Goal: Task Accomplishment & Management: Manage account settings

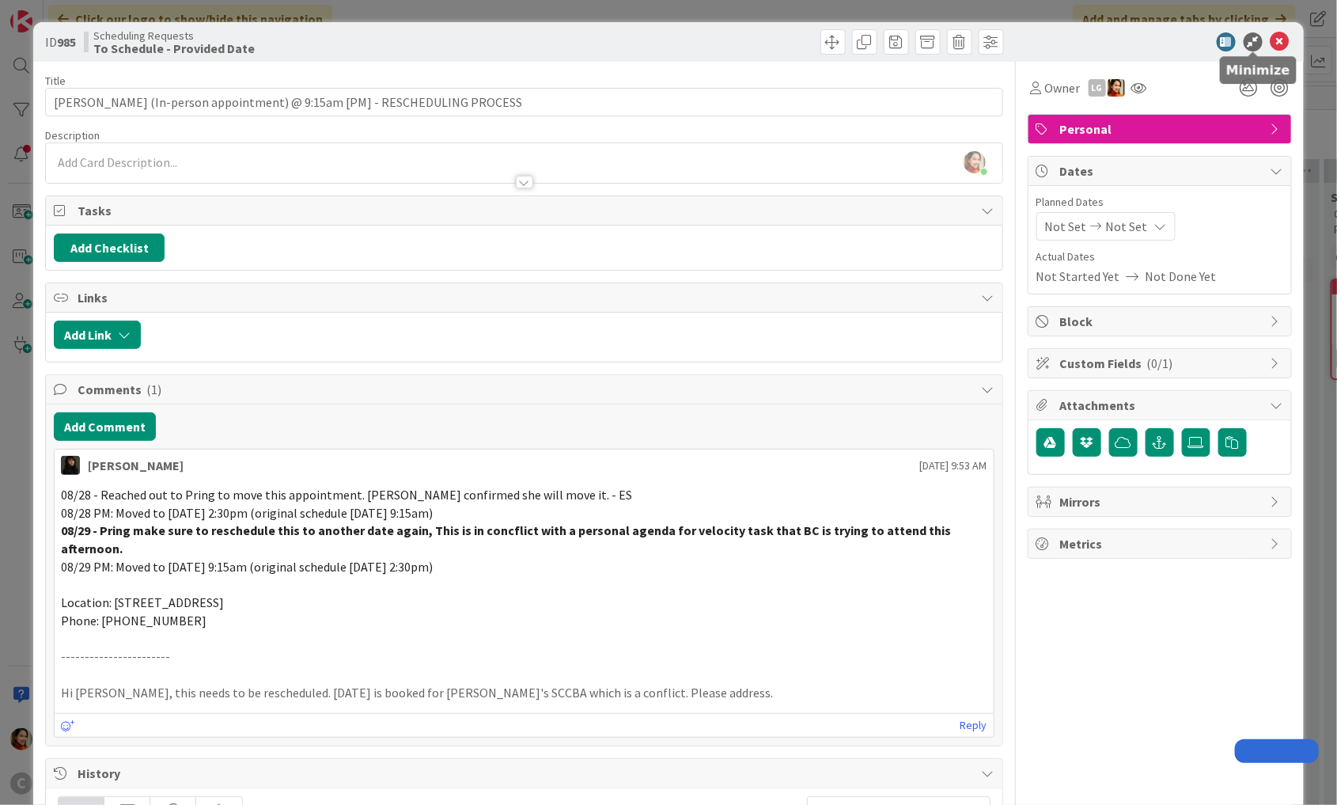
click at [1277, 44] on icon at bounding box center [1280, 41] width 19 height 19
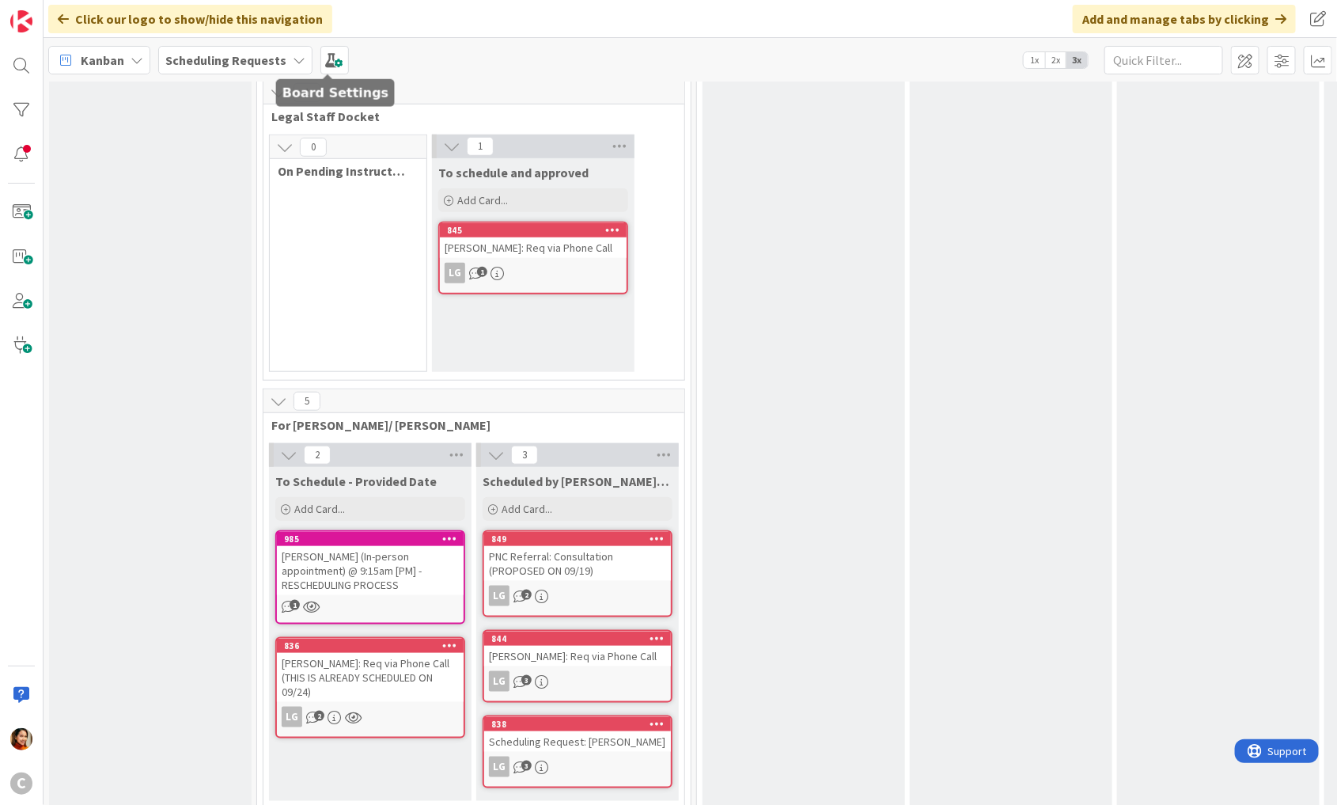
click at [278, 52] on b "Scheduling Requests" at bounding box center [225, 60] width 121 height 16
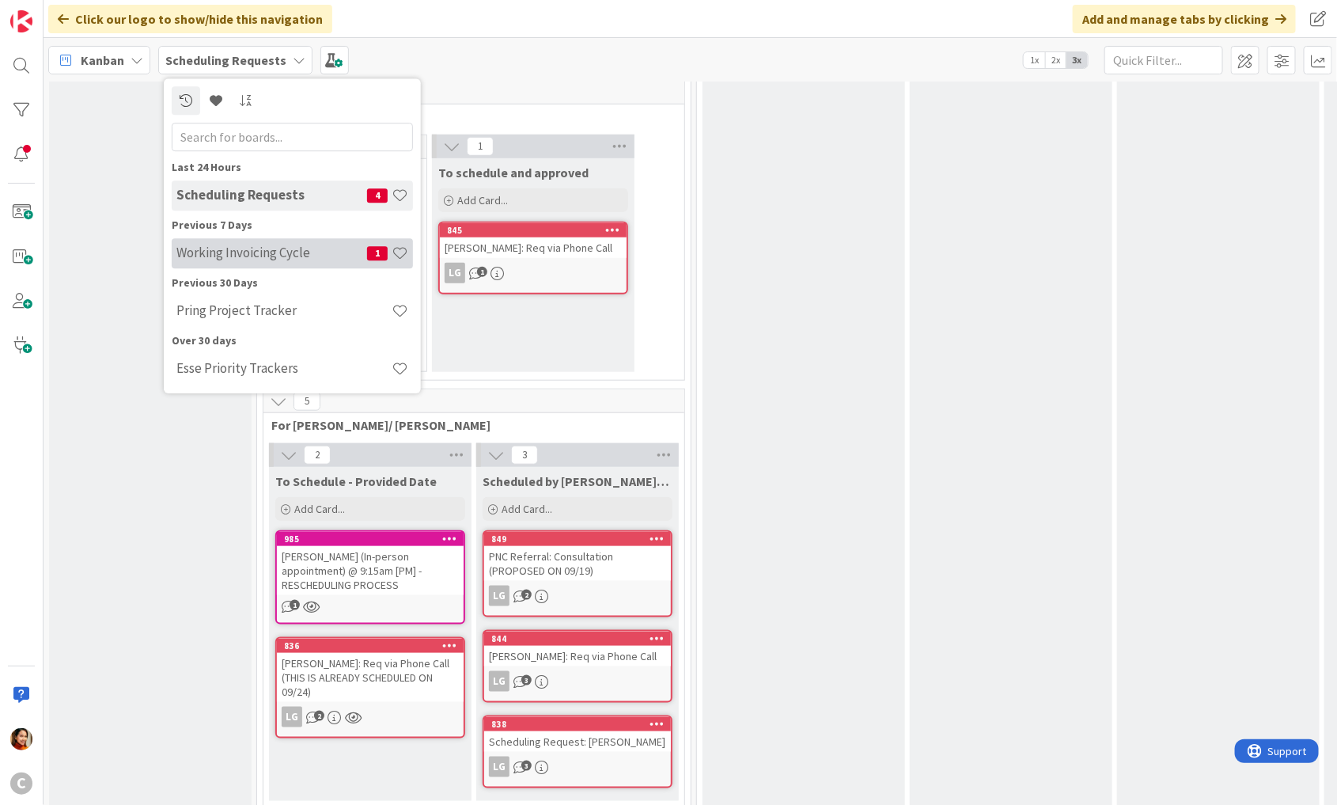
click at [207, 256] on h4 "Working Invoicing Cycle" at bounding box center [271, 253] width 191 height 16
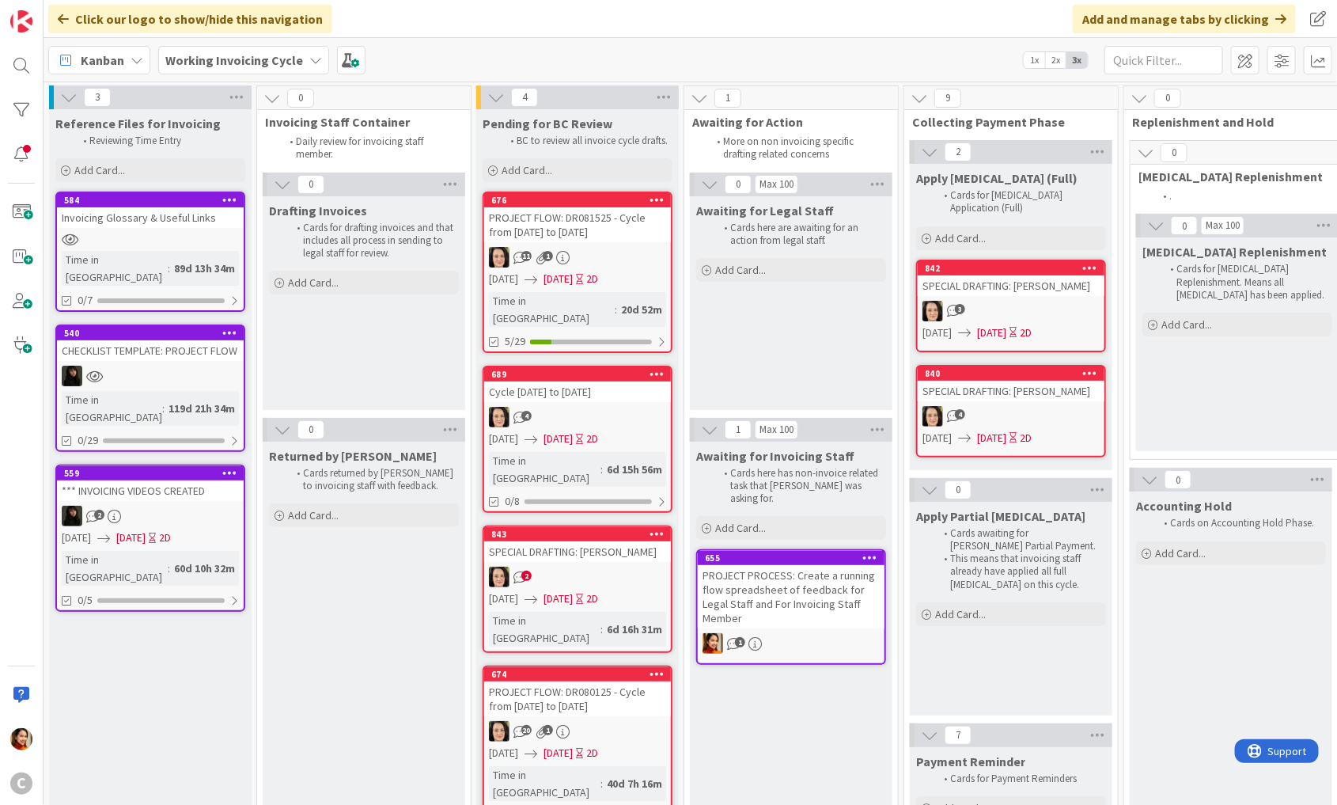
click at [1047, 301] on div "3" at bounding box center [1011, 311] width 187 height 21
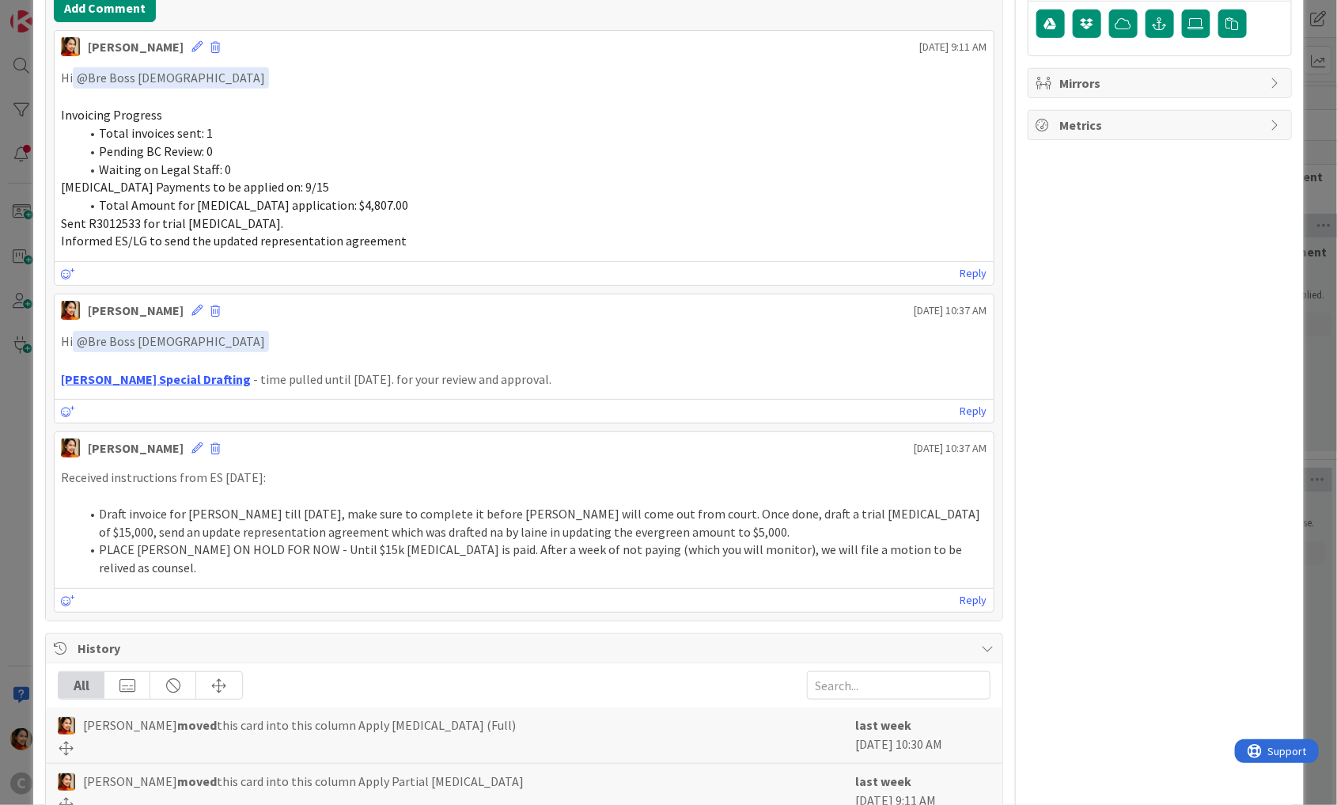
scroll to position [433, 0]
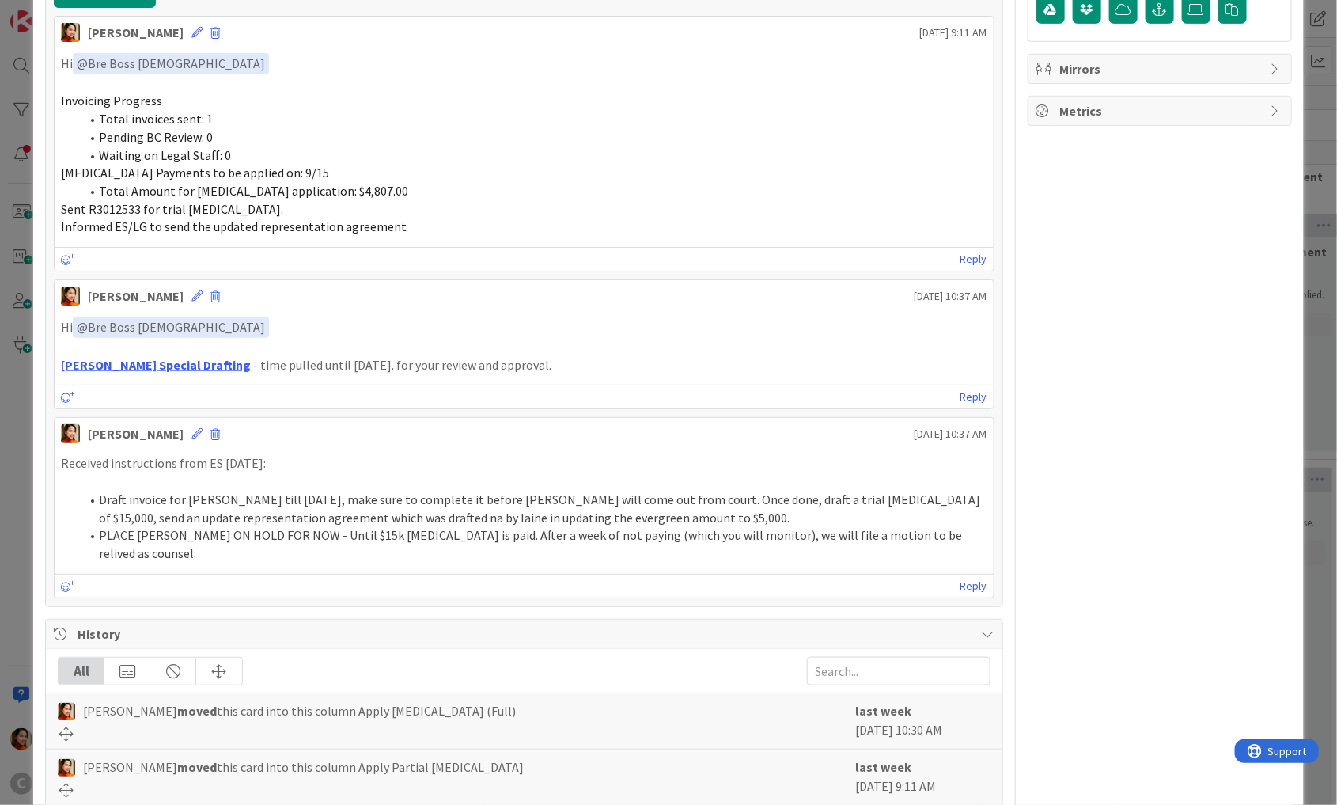
click at [105, 528] on li "PLACE [PERSON_NAME] ON HOLD FOR NOW - Until $15k [MEDICAL_DATA] is paid. After …" at bounding box center [533, 544] width 907 height 36
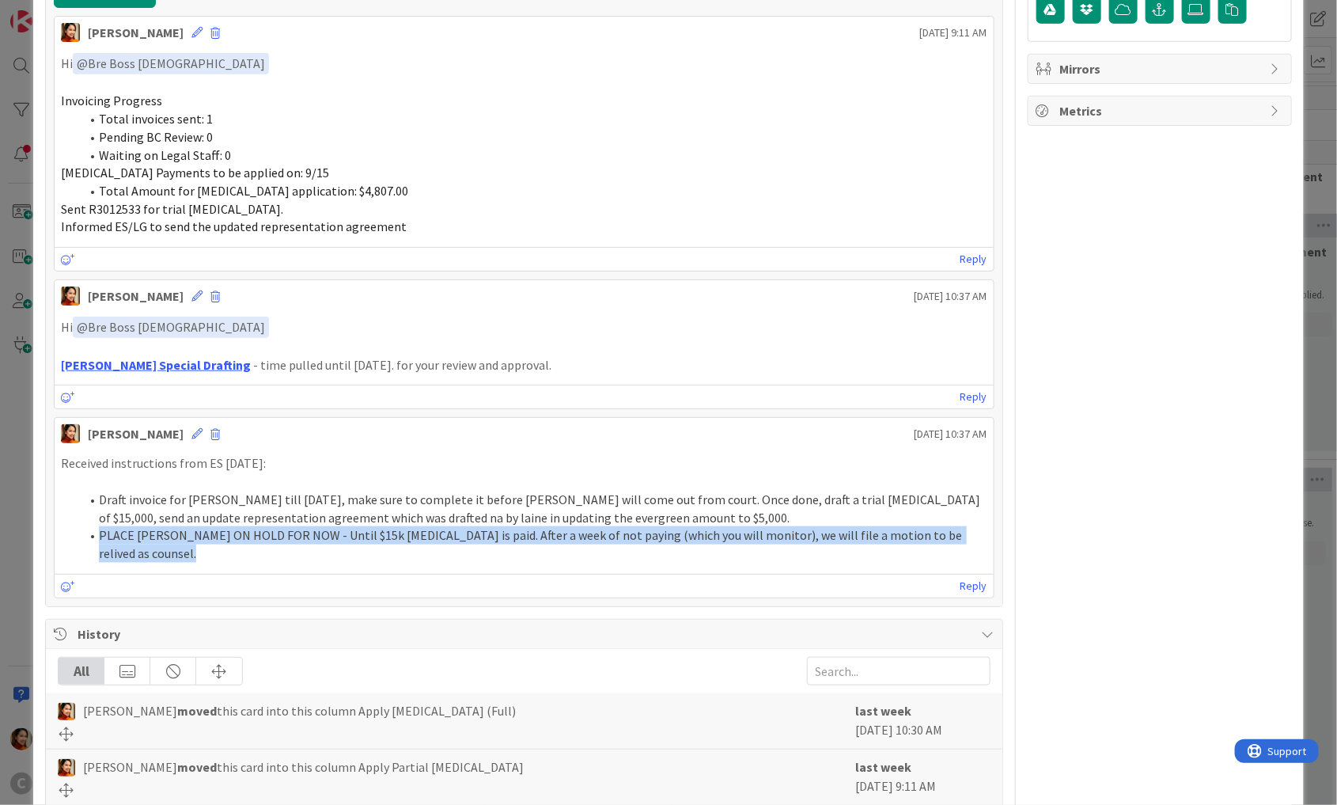
drag, startPoint x: 105, startPoint y: 528, endPoint x: 880, endPoint y: 540, distance: 775.4
click at [880, 540] on div "Received instructions from ES [DATE]: Draft invoice for [PERSON_NAME] till [DAT…" at bounding box center [524, 508] width 939 height 120
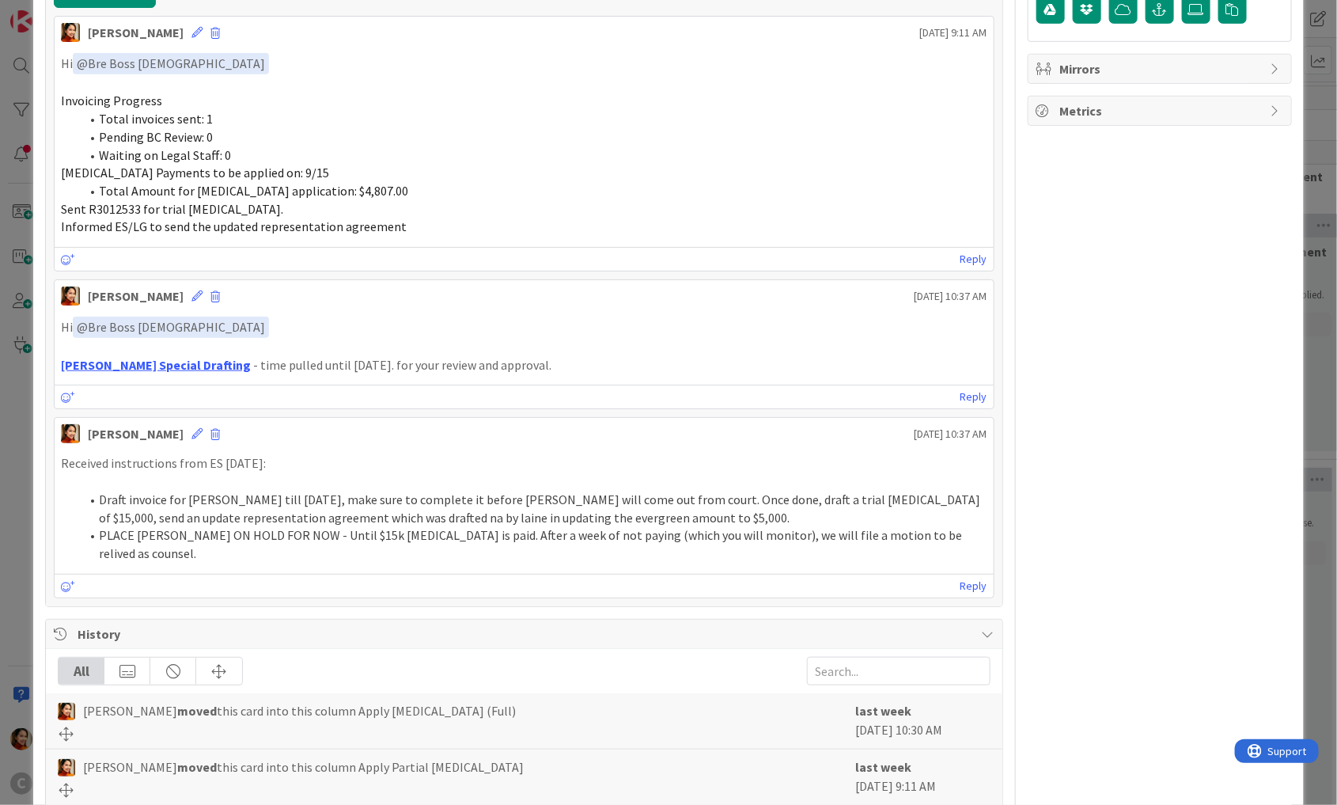
click at [774, 506] on li "Draft invoice for [PERSON_NAME] till [DATE], make sure to complete it before [P…" at bounding box center [533, 508] width 907 height 36
click at [25, 294] on div "ID 842 Working Invoicing Cycle Apply [MEDICAL_DATA] (Full) Title 30 / 128 SPECI…" at bounding box center [668, 402] width 1337 height 805
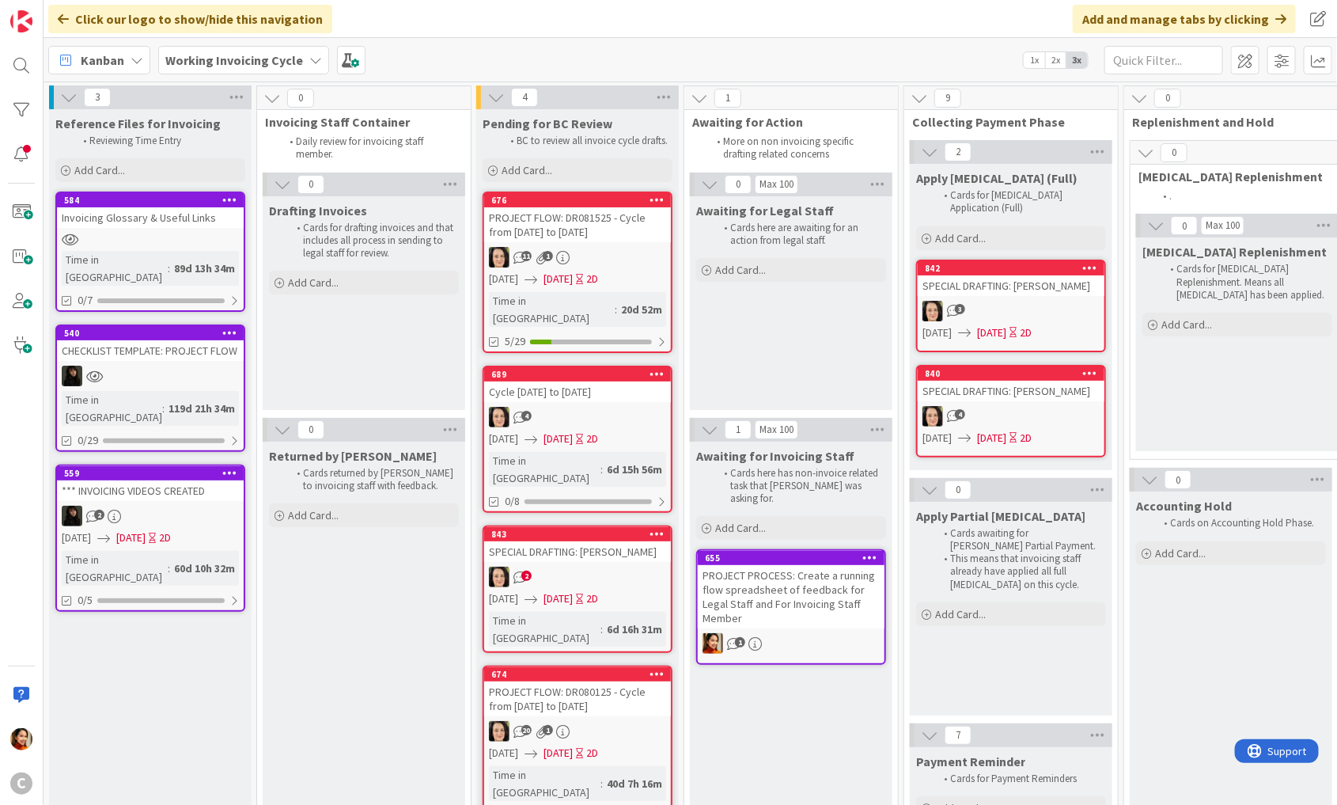
click at [259, 66] on b "Working Invoicing Cycle" at bounding box center [234, 60] width 138 height 16
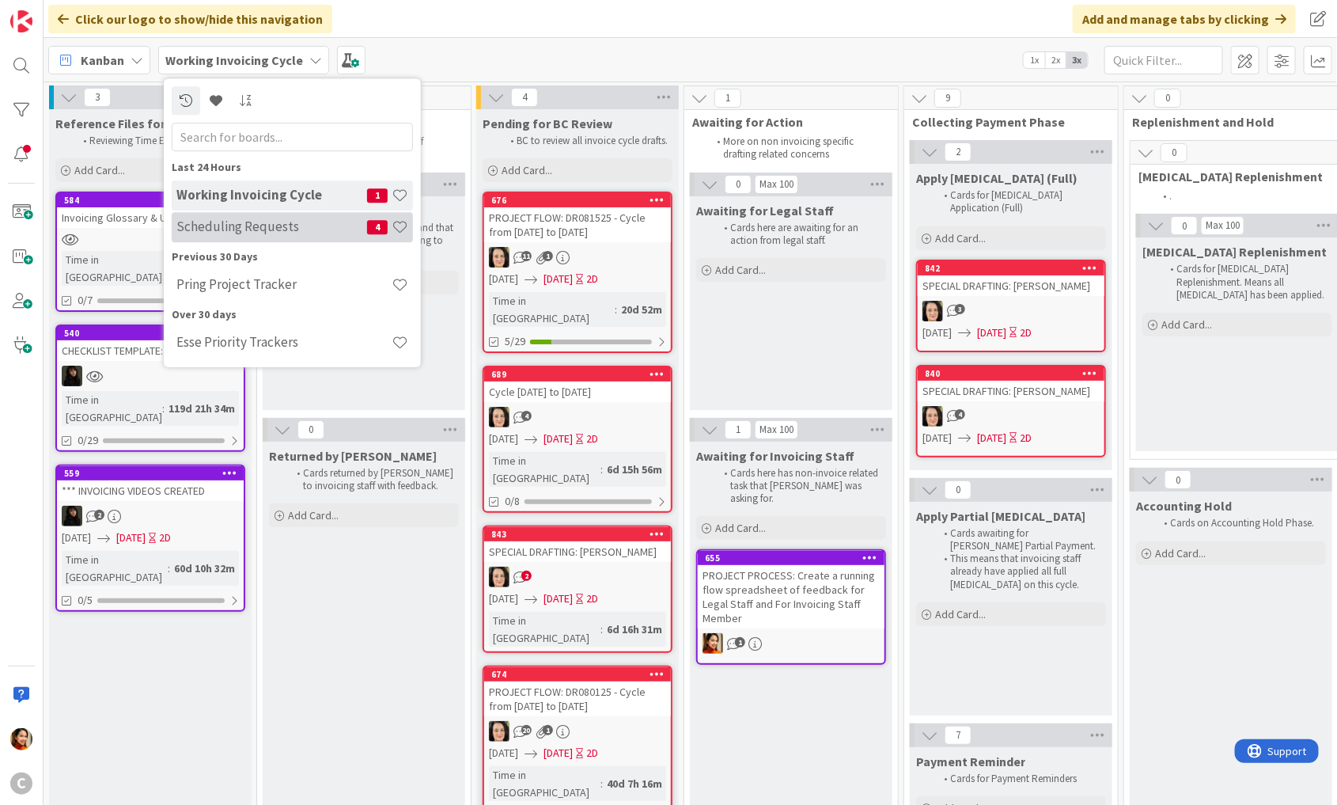
click at [238, 222] on h4 "Scheduling Requests" at bounding box center [271, 227] width 191 height 16
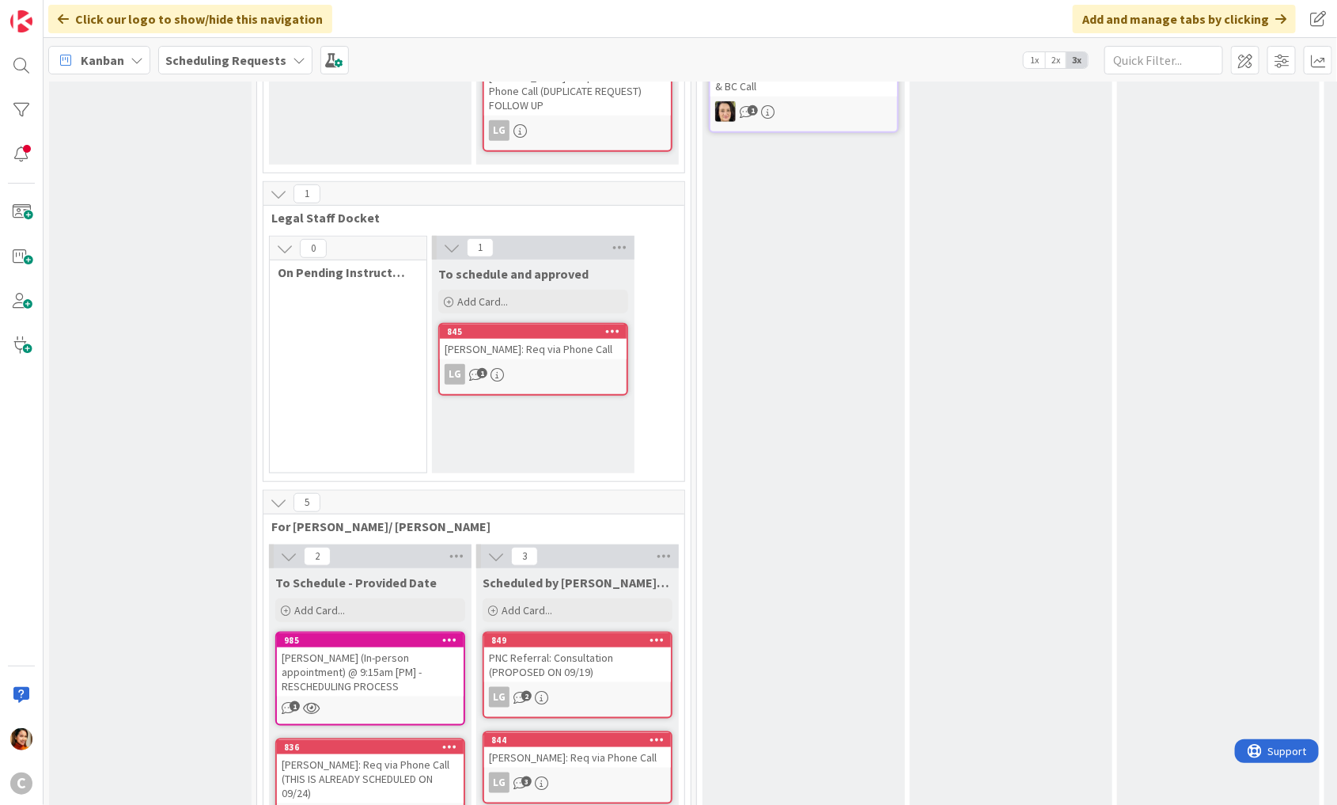
scroll to position [532, 0]
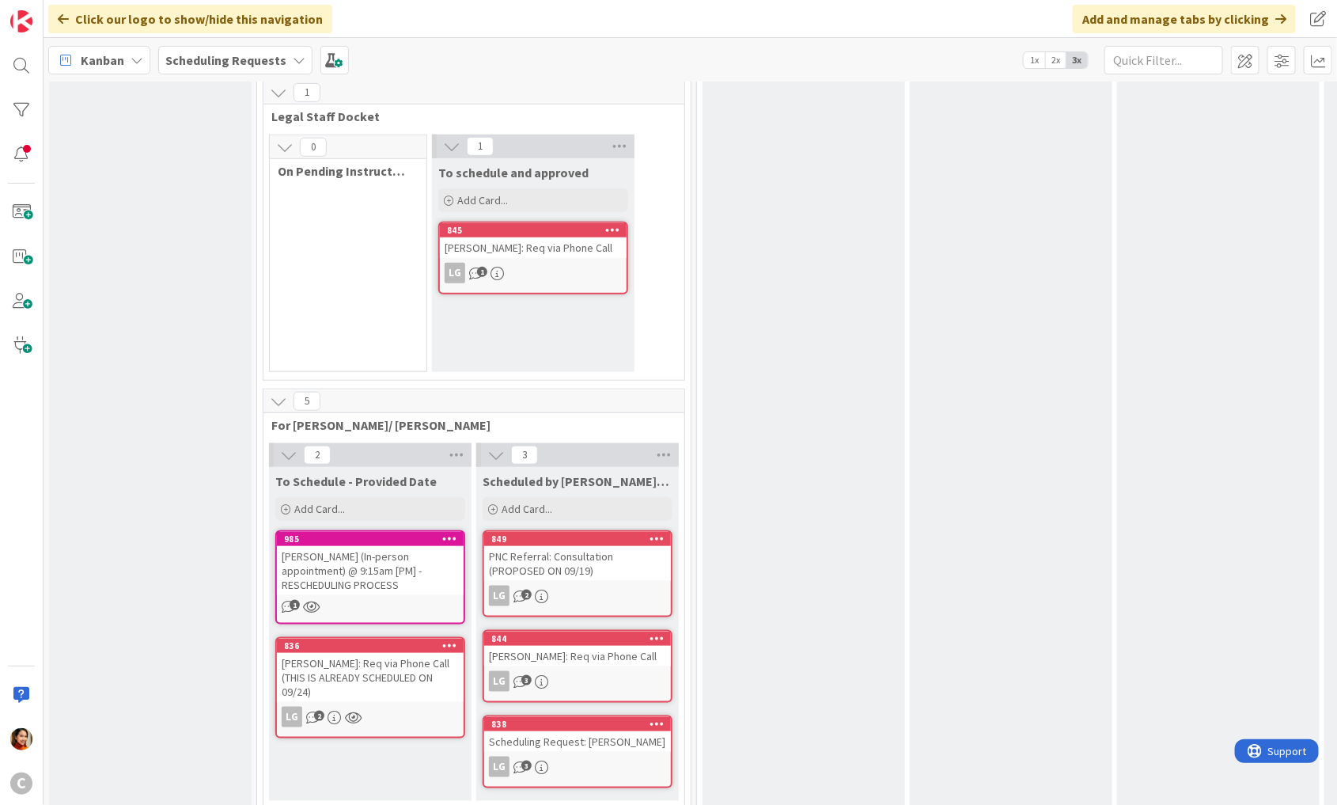
click at [384, 567] on div "[PERSON_NAME] (In-person appointment) @ 9:15am [PM] - RESCHEDULING PROCESS" at bounding box center [370, 570] width 187 height 49
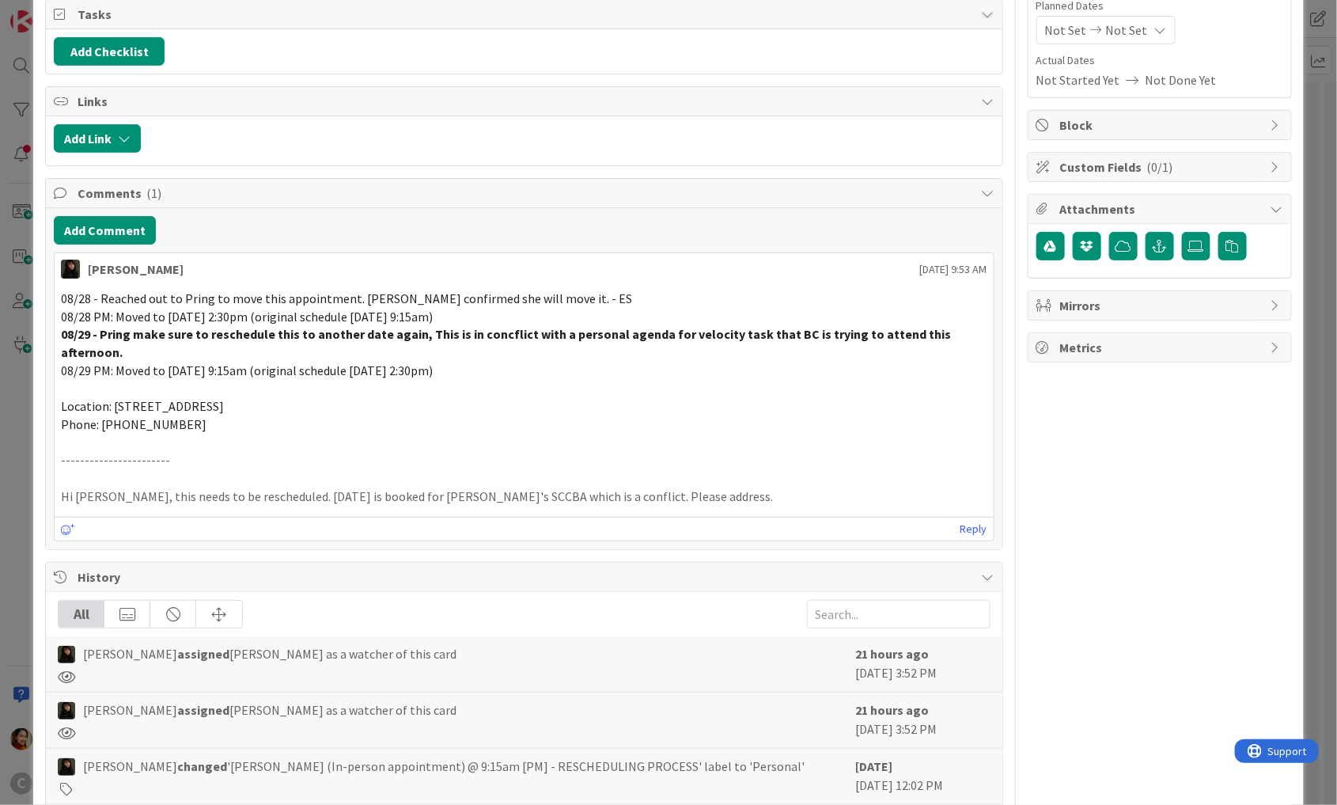
scroll to position [199, 0]
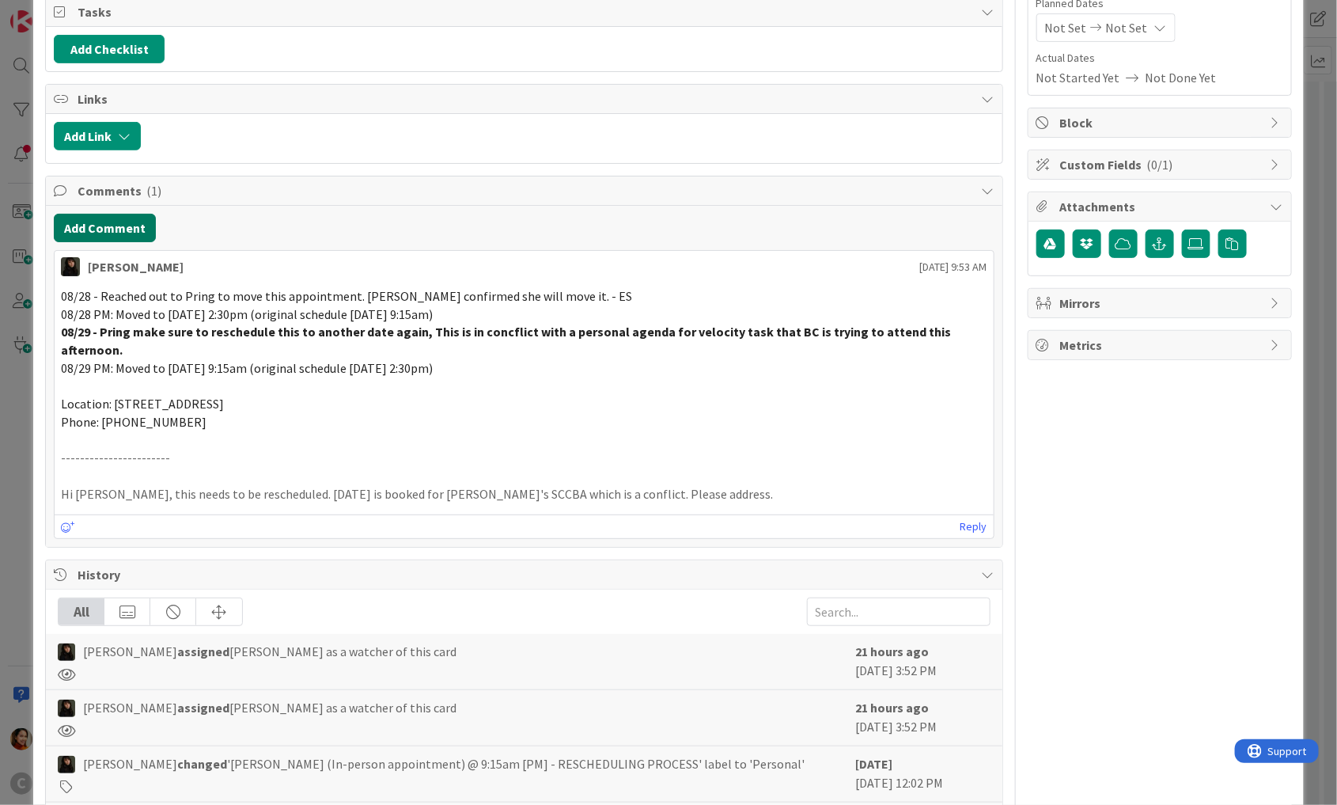
click at [86, 225] on button "Add Comment" at bounding box center [105, 228] width 102 height 28
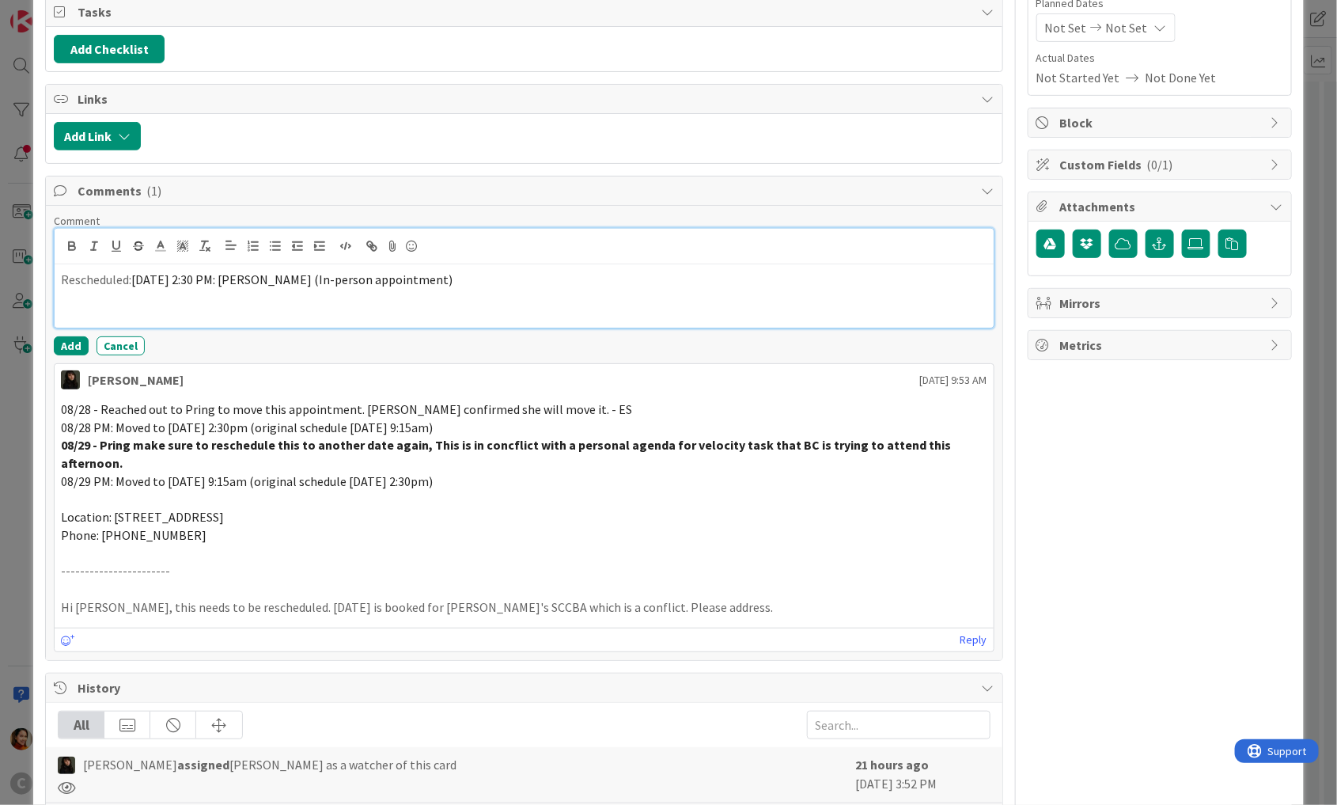
drag, startPoint x: 137, startPoint y: 276, endPoint x: 554, endPoint y: 279, distance: 416.9
click at [554, 279] on p "Rescheduled: [DATE] 2:30 PM: [PERSON_NAME] (In-person appointment)" at bounding box center [524, 280] width 926 height 18
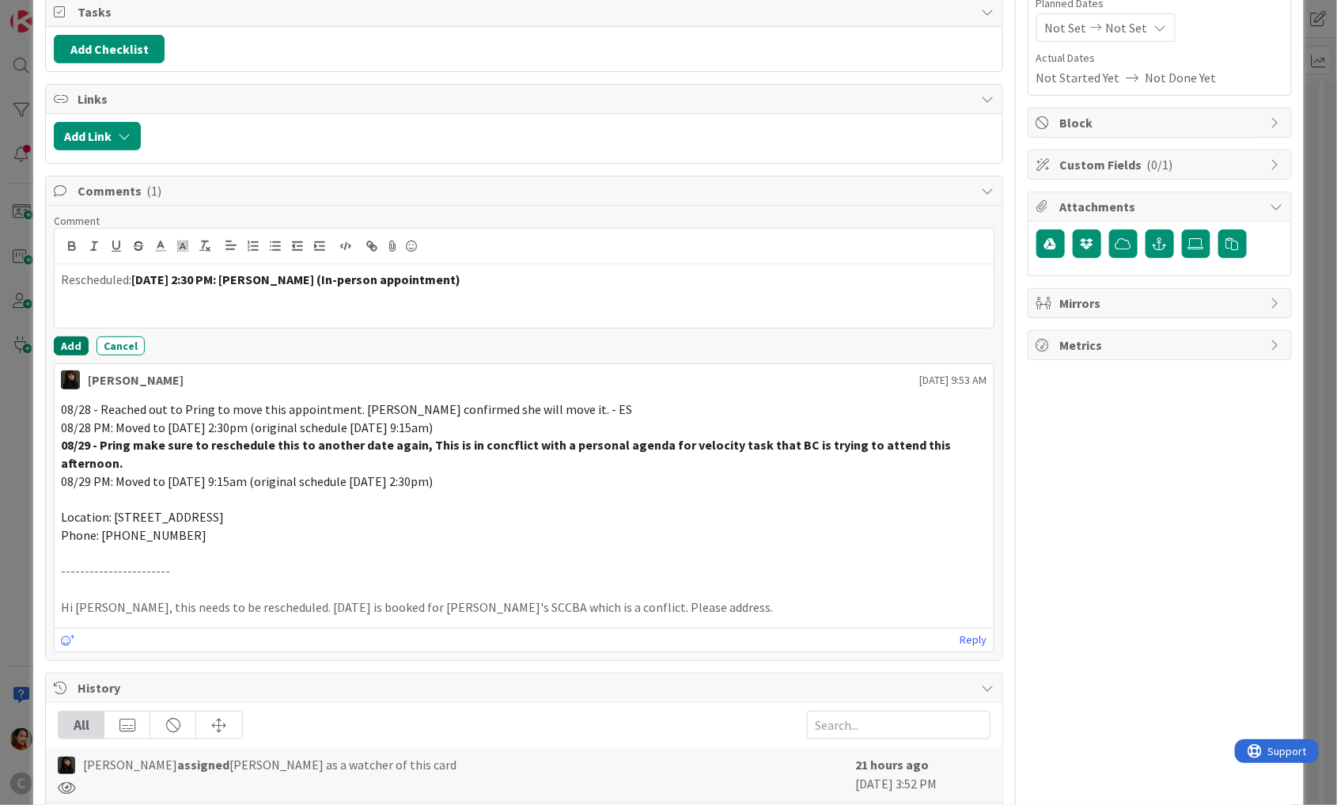
click at [70, 339] on button "Add" at bounding box center [71, 345] width 35 height 19
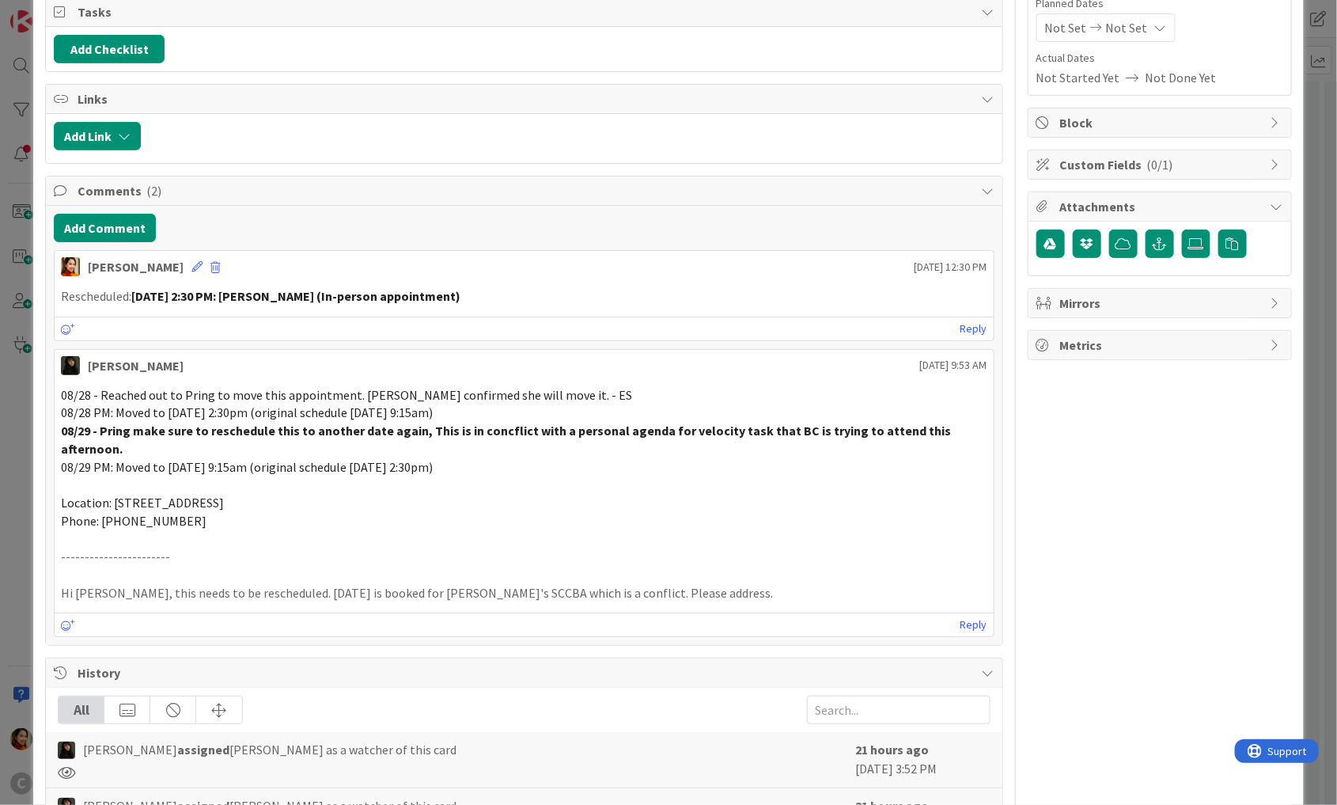
click at [29, 445] on div "ID 985 Scheduling Requests To Schedule - Provided Date Title 86 / 128 [PERSON_N…" at bounding box center [668, 402] width 1337 height 805
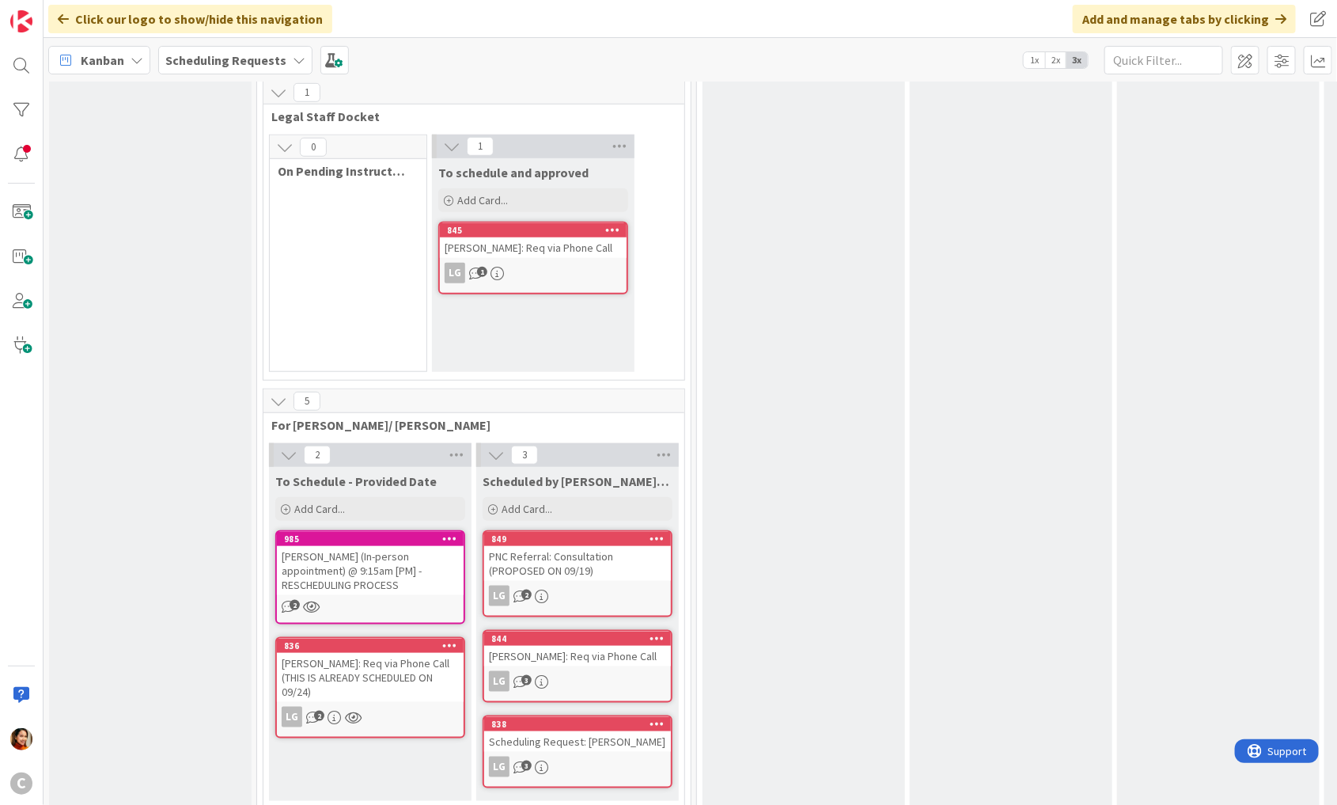
click at [366, 569] on div "[PERSON_NAME] (In-person appointment) @ 9:15am [PM] - RESCHEDULING PROCESS" at bounding box center [370, 570] width 187 height 49
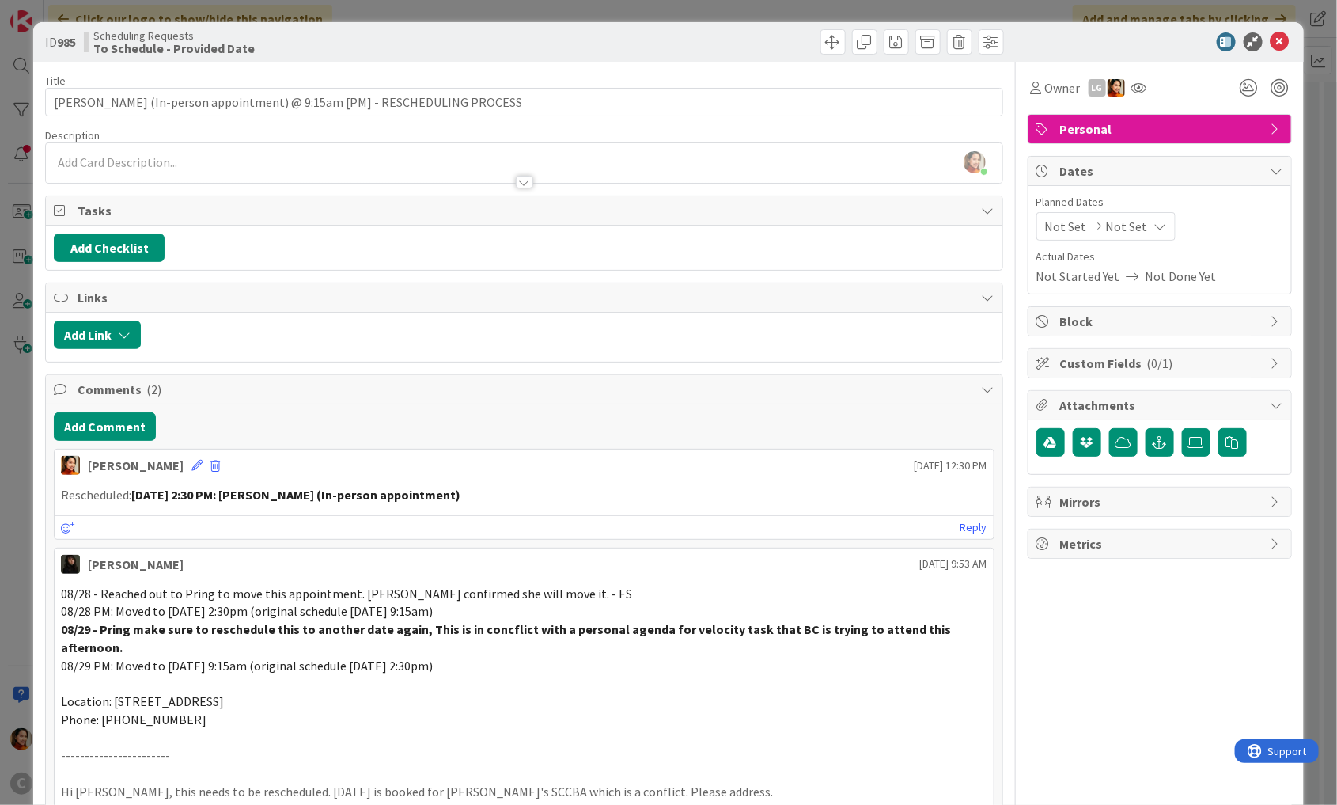
click at [16, 426] on div "ID 985 Scheduling Requests To Schedule - Provided Date Title 86 / 128 [PERSON_N…" at bounding box center [668, 402] width 1337 height 805
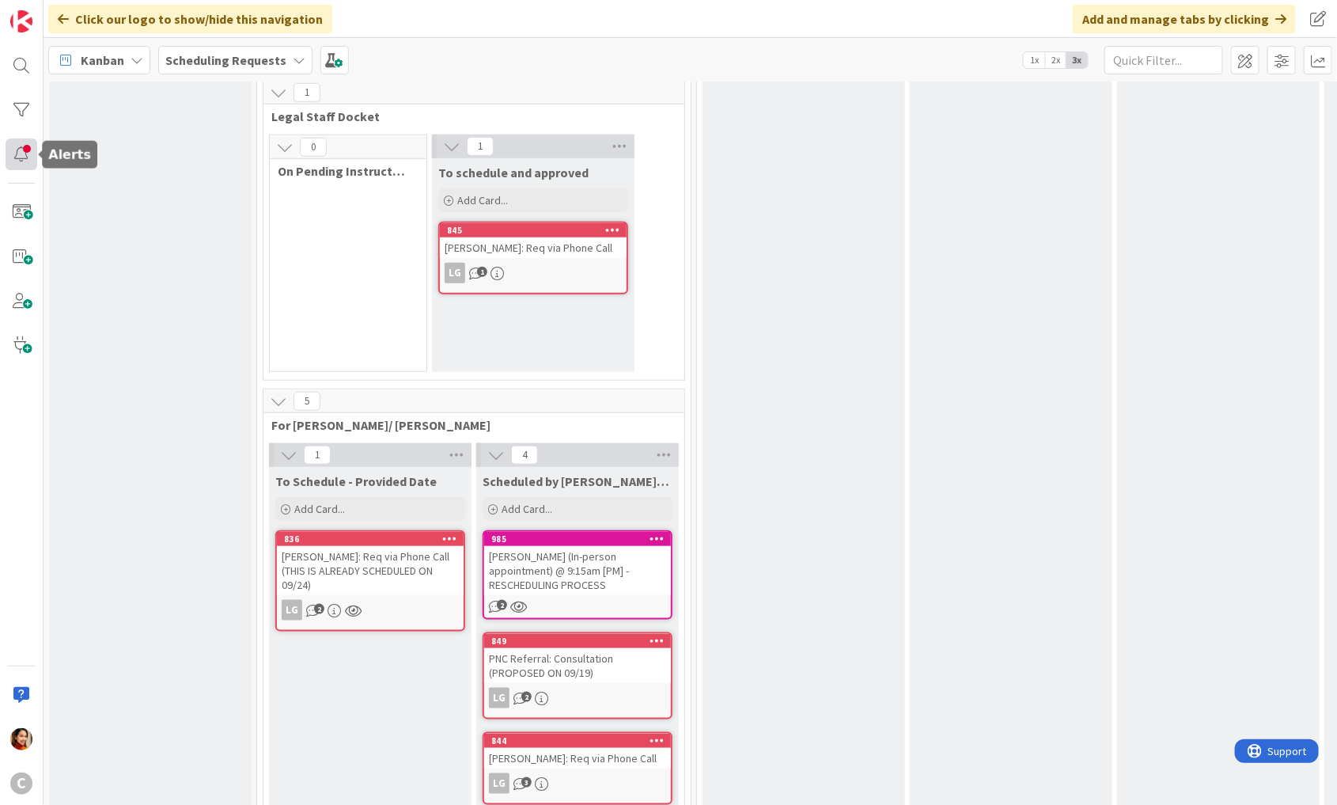
click at [22, 156] on div at bounding box center [22, 154] width 32 height 32
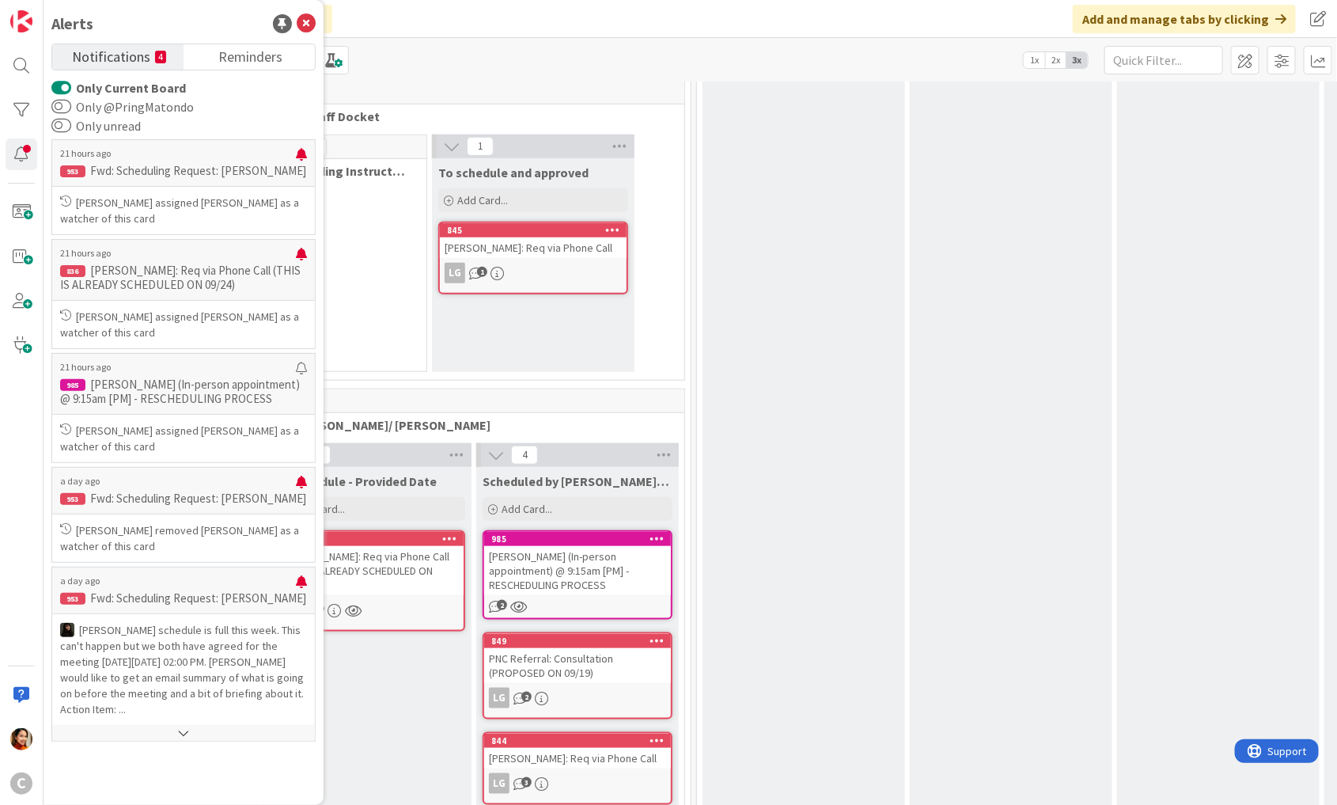
click at [384, 546] on div "[PERSON_NAME]: Req via Phone Call (THIS IS ALREADY SCHEDULED ON 09/24)" at bounding box center [370, 570] width 187 height 49
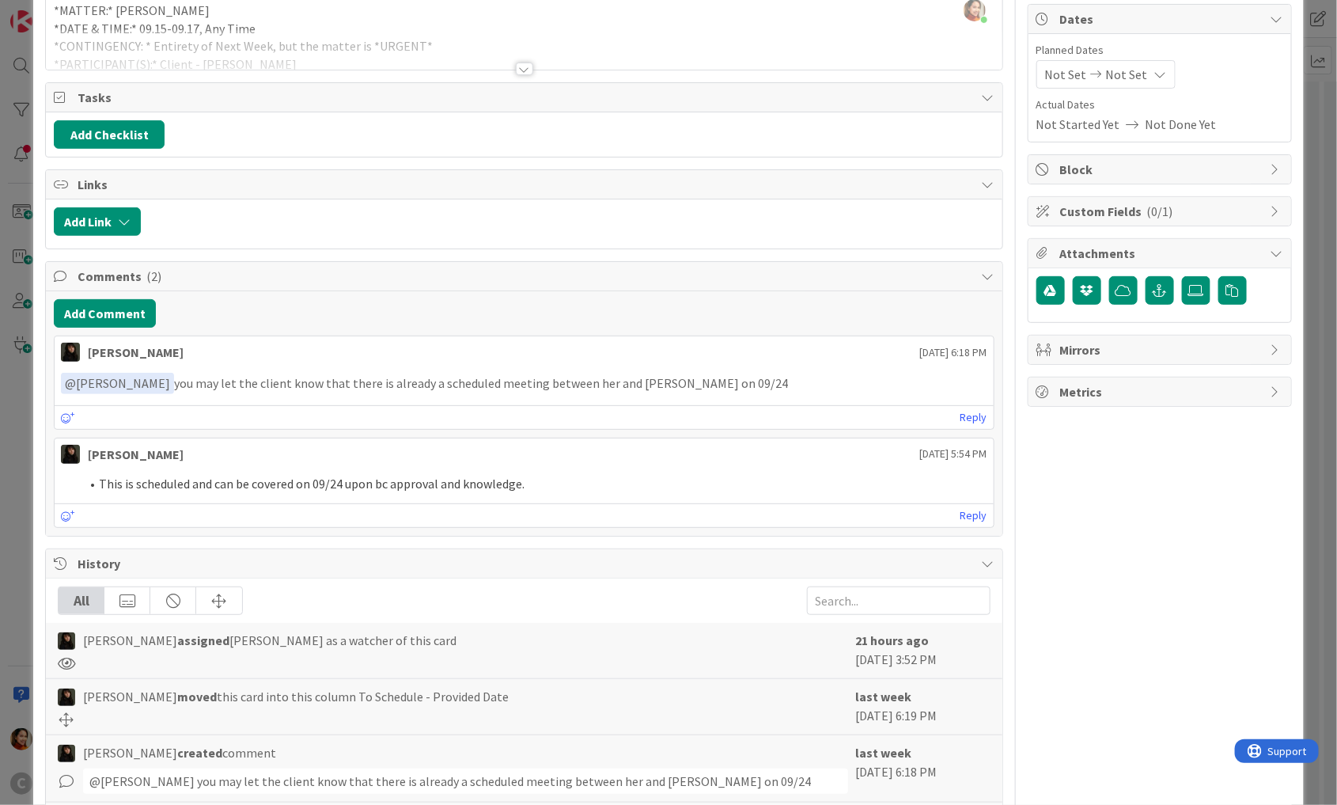
scroll to position [262, 0]
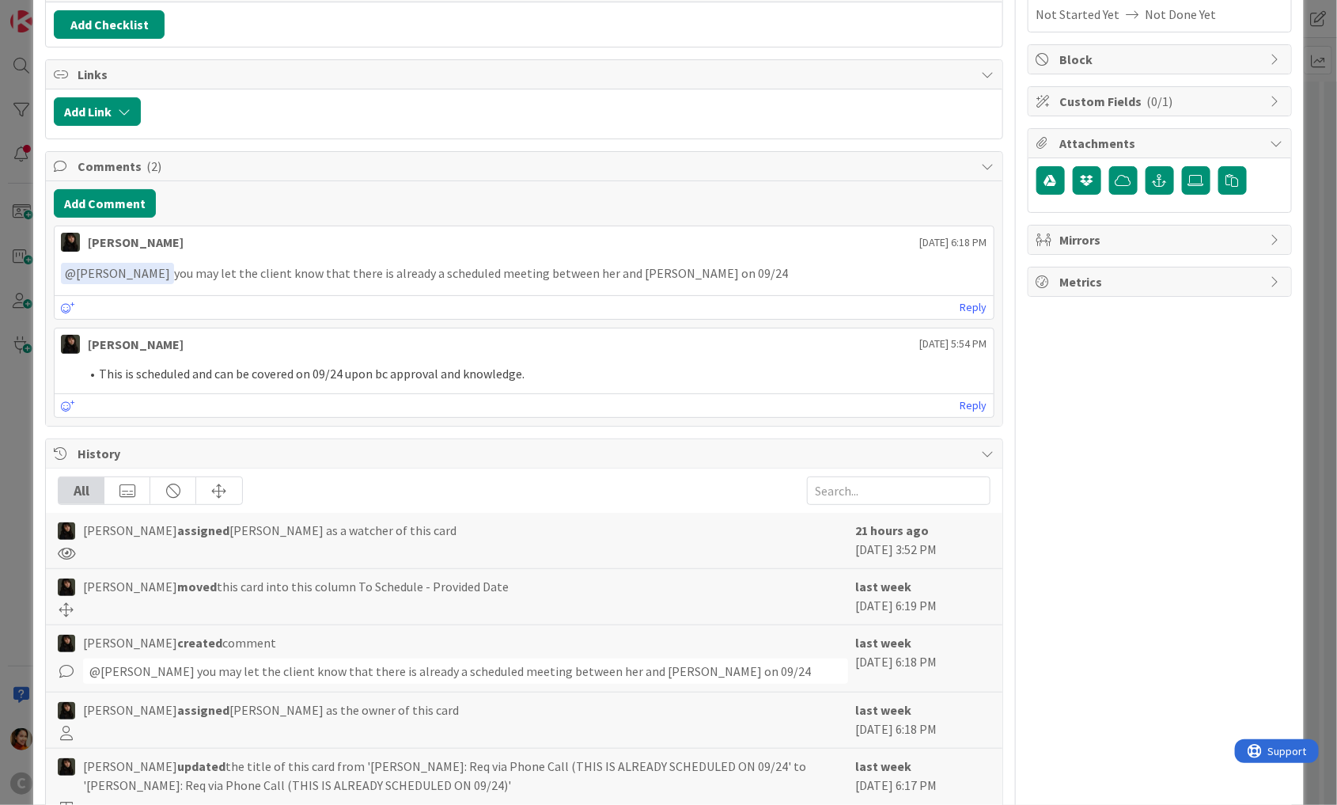
click at [21, 544] on div "ID 836 Scheduling Requests To Schedule - Provided Date Title 63 / 128 [PERSON_N…" at bounding box center [668, 402] width 1337 height 805
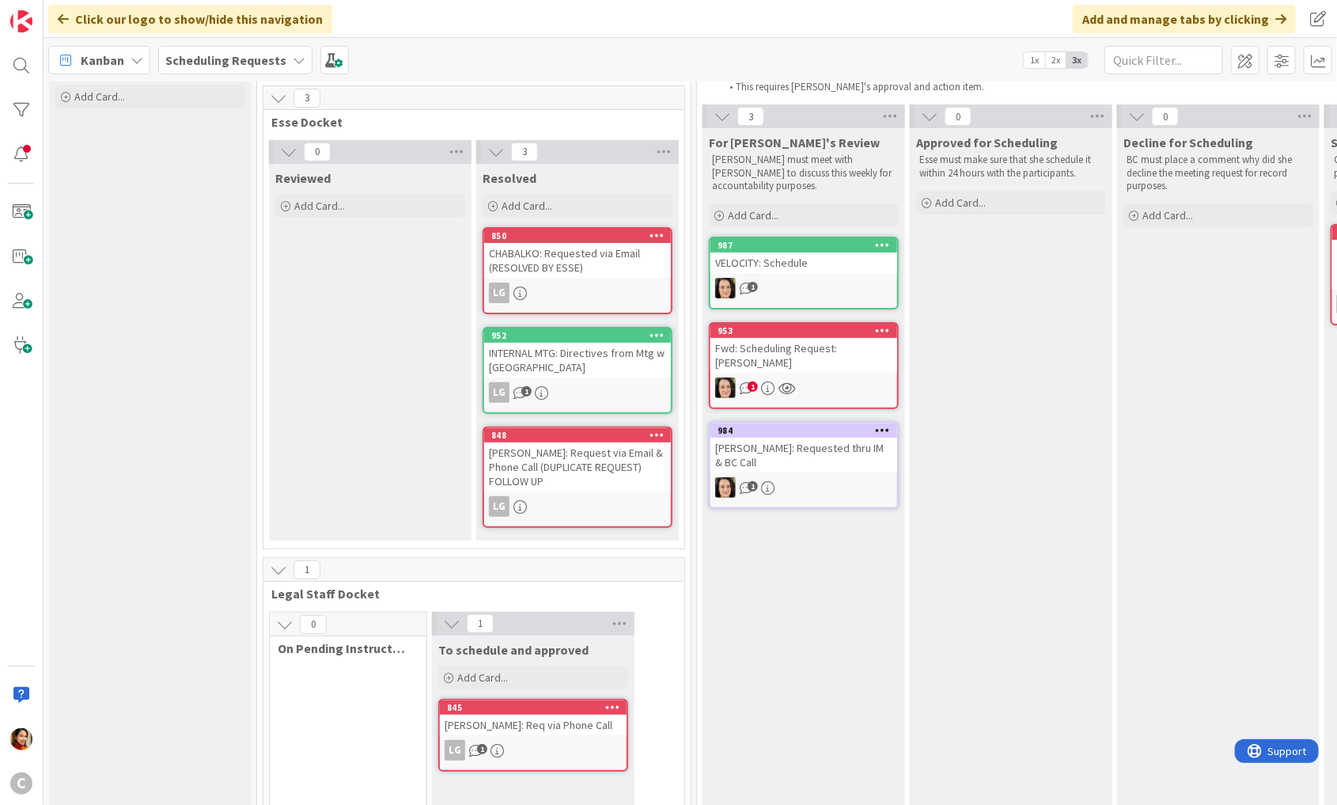
scroll to position [633, 0]
